Goal: Find specific page/section: Find specific page/section

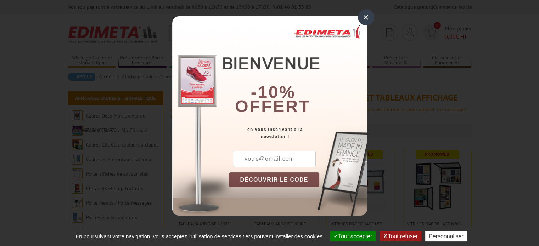
click at [366, 16] on div "×" at bounding box center [366, 17] width 16 height 16
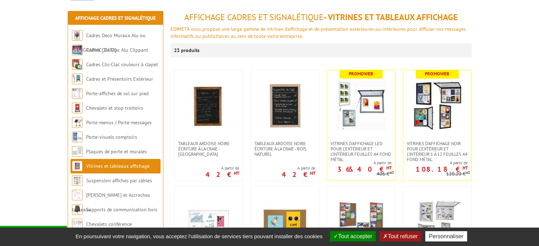
scroll to position [85, 0]
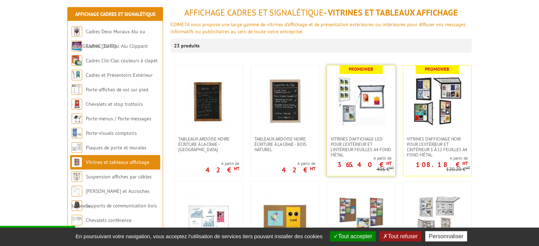
click at [361, 117] on img at bounding box center [361, 101] width 50 height 50
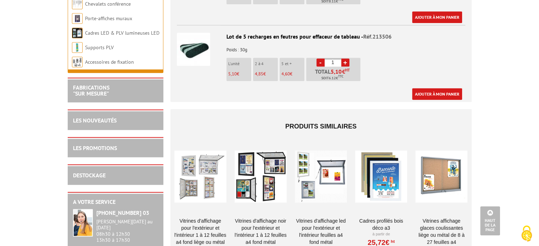
scroll to position [978, 0]
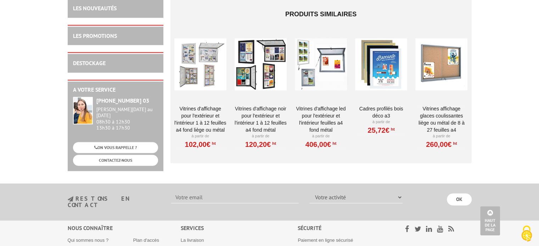
click at [202, 60] on div at bounding box center [200, 64] width 52 height 71
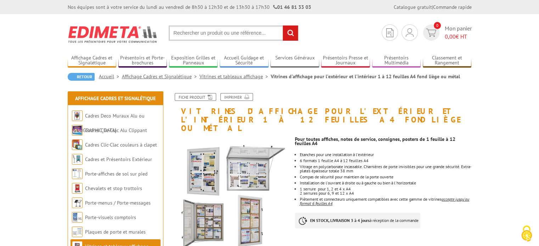
click at [197, 37] on input "text" at bounding box center [234, 33] width 130 height 15
type input "vitrine poster affiche alu"
click at [283, 26] on input "rechercher" at bounding box center [290, 33] width 15 height 15
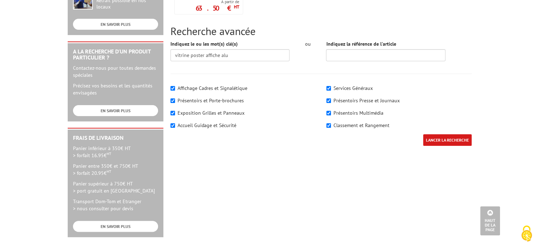
scroll to position [79, 0]
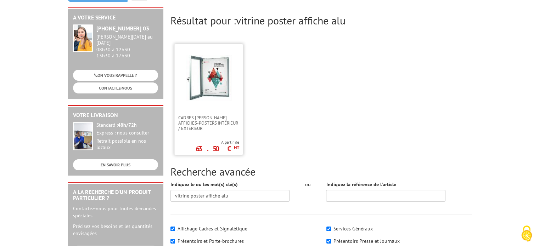
click at [198, 81] on img at bounding box center [209, 78] width 46 height 46
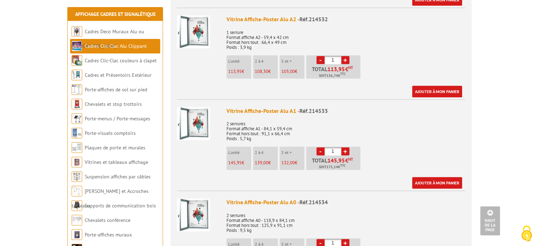
scroll to position [469, 0]
